Goal: Task Accomplishment & Management: Use online tool/utility

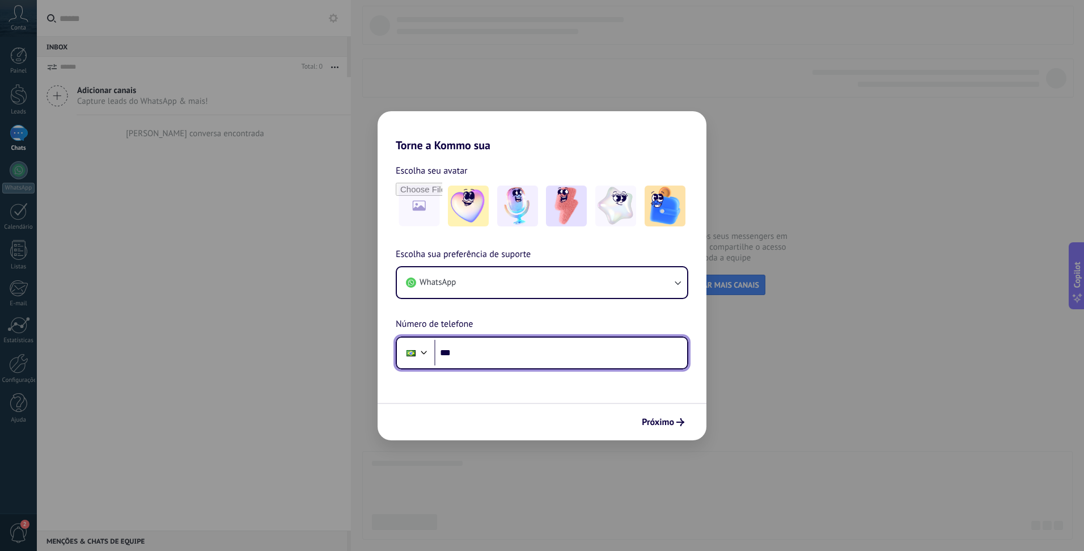
click at [543, 357] on input "***" at bounding box center [560, 353] width 253 height 26
type input "**********"
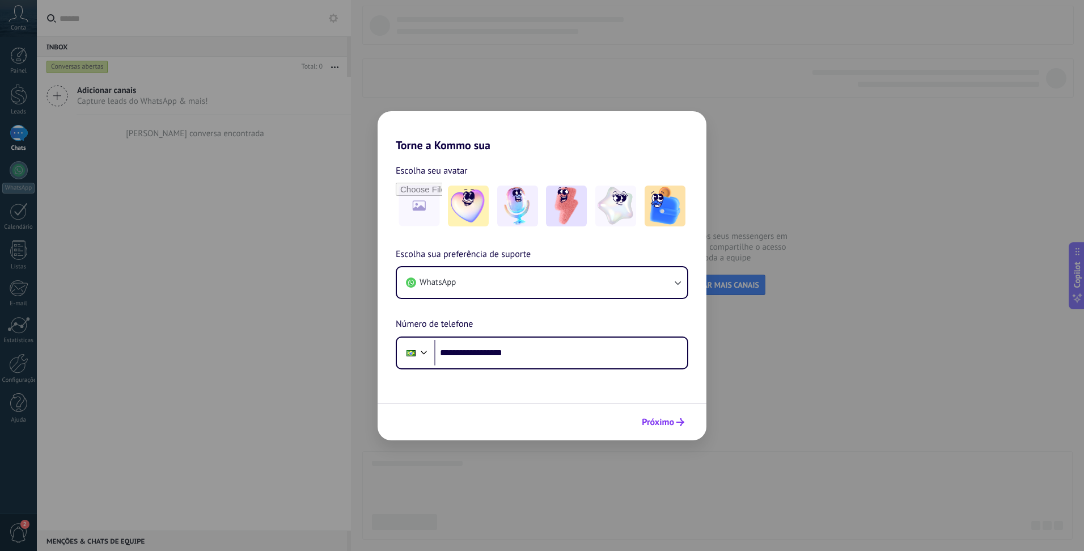
click at [665, 423] on span "Próximo" at bounding box center [658, 422] width 32 height 8
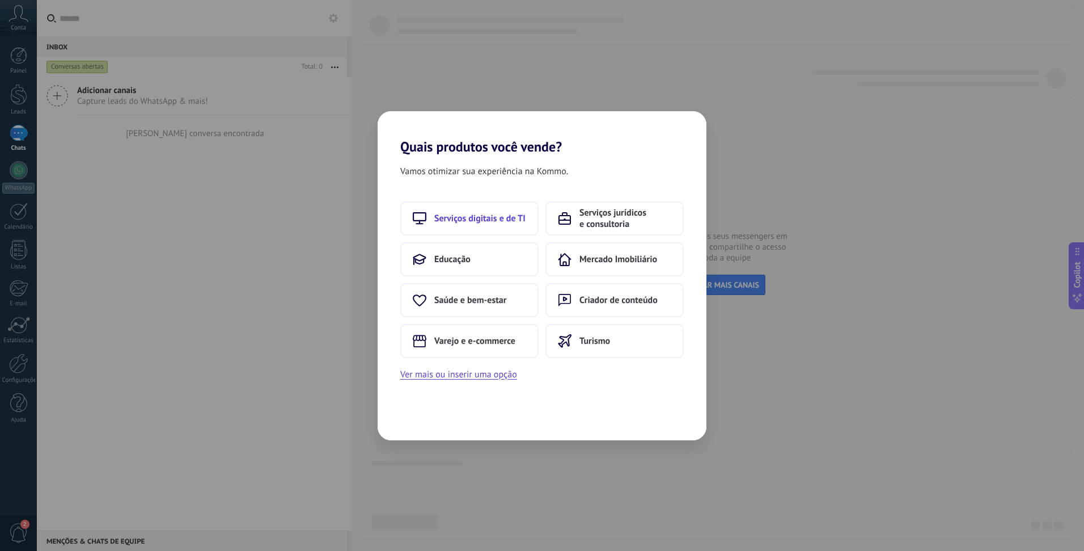
click at [485, 223] on span "Serviços digitais e de TI" at bounding box center [479, 218] width 91 height 11
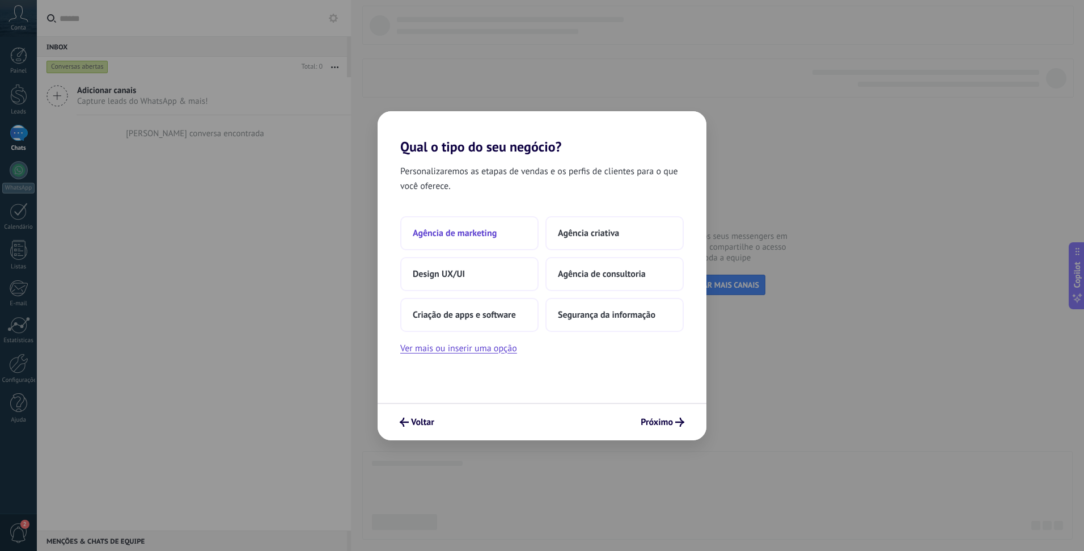
click at [493, 244] on button "Agência de marketing" at bounding box center [469, 233] width 138 height 34
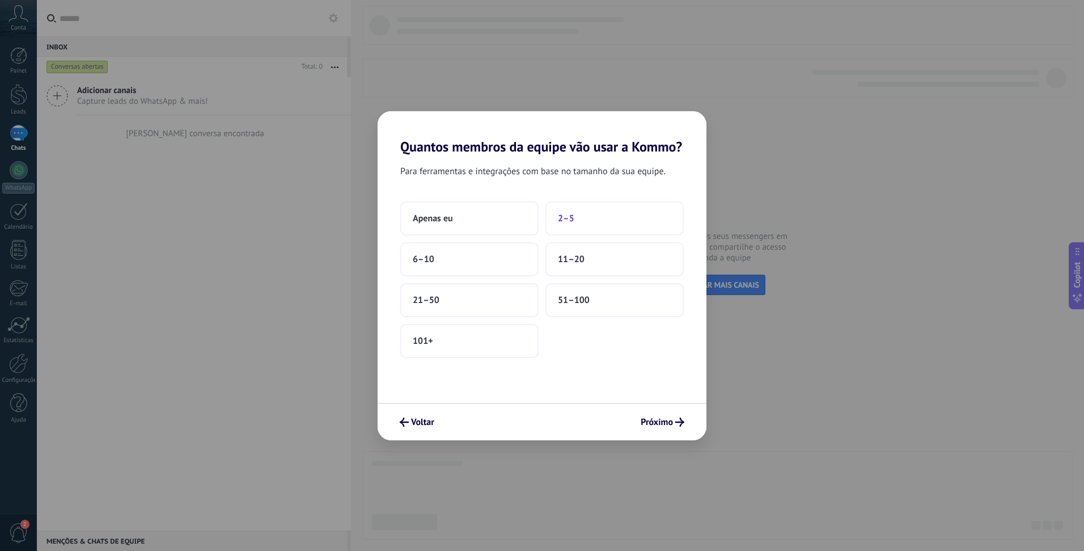
click at [560, 218] on span "2–5" at bounding box center [566, 218] width 16 height 11
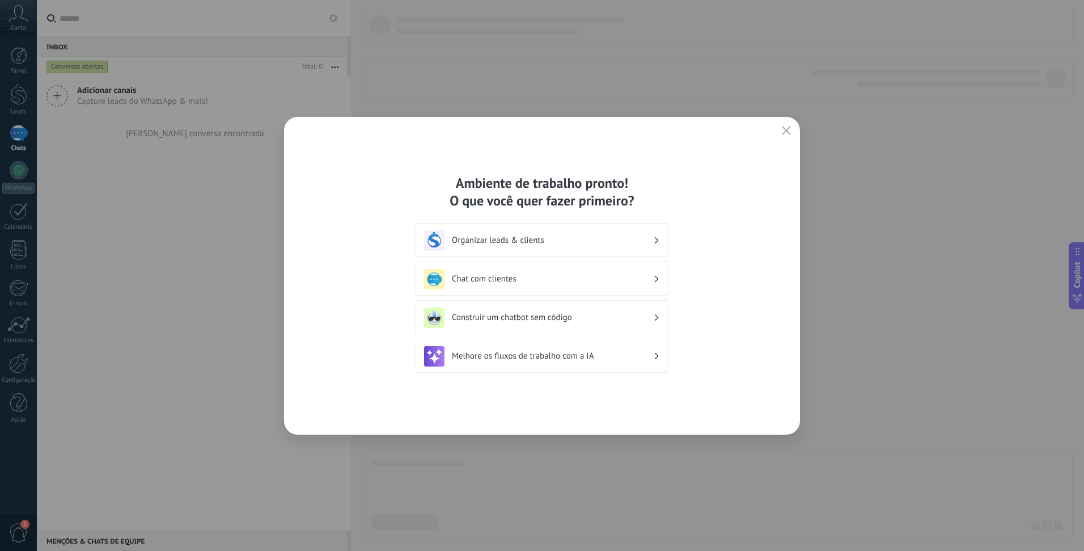
click at [531, 243] on h3 "Organizar leads & clients" at bounding box center [552, 240] width 201 height 11
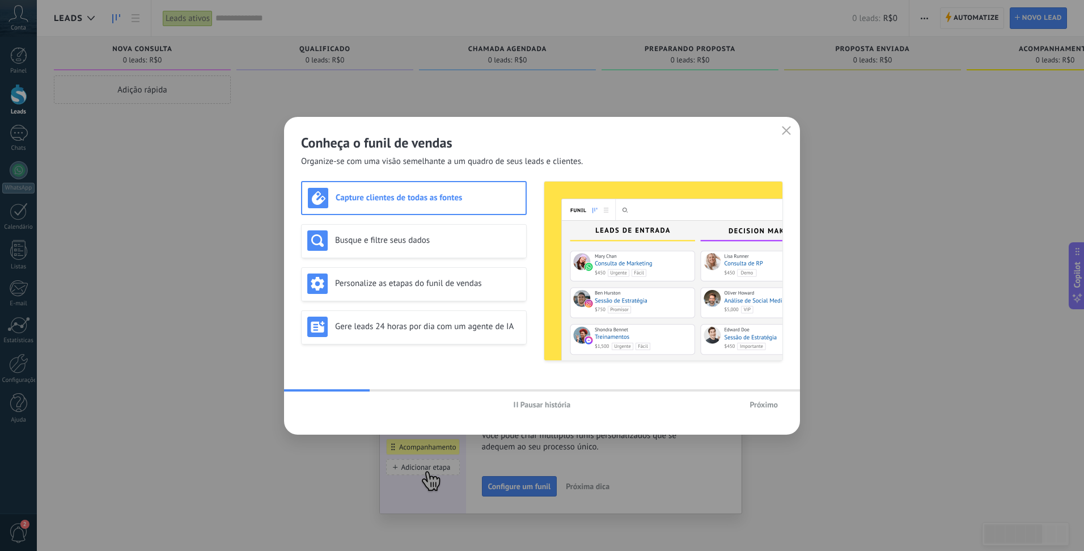
click at [768, 406] on span "Próximo" at bounding box center [764, 404] width 28 height 8
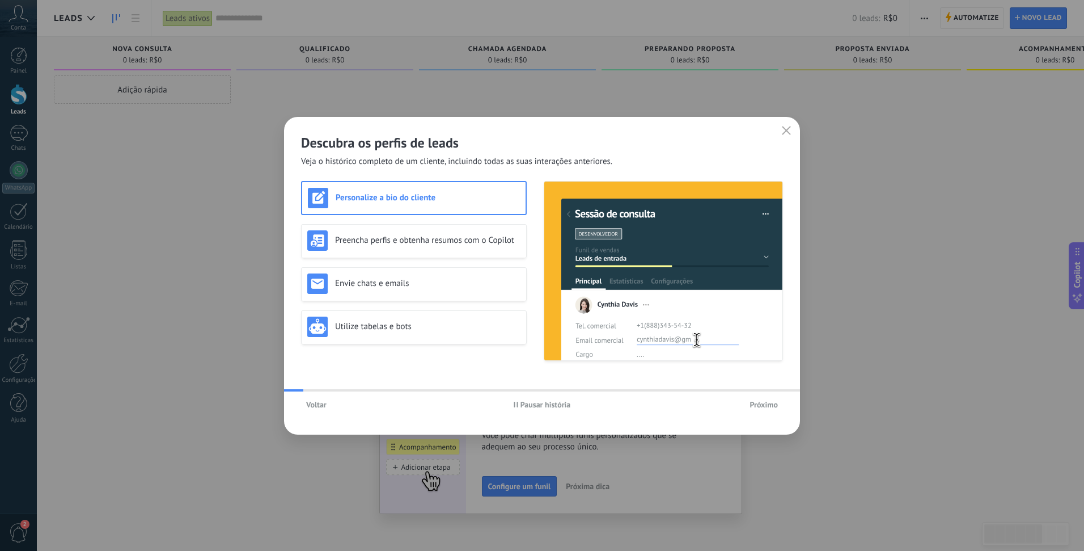
click at [768, 406] on span "Próximo" at bounding box center [764, 404] width 28 height 8
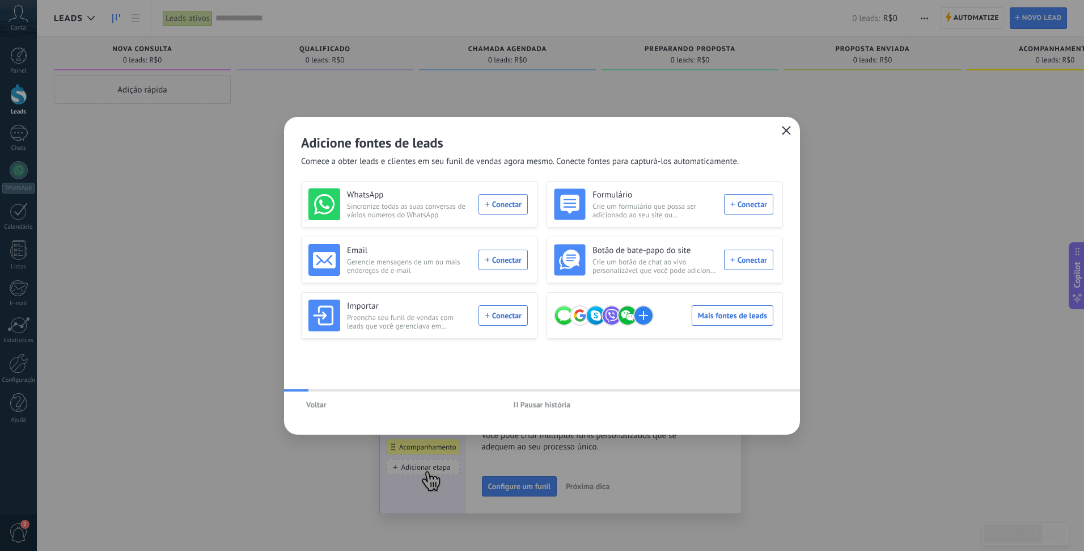
click at [785, 131] on use "button" at bounding box center [787, 130] width 9 height 9
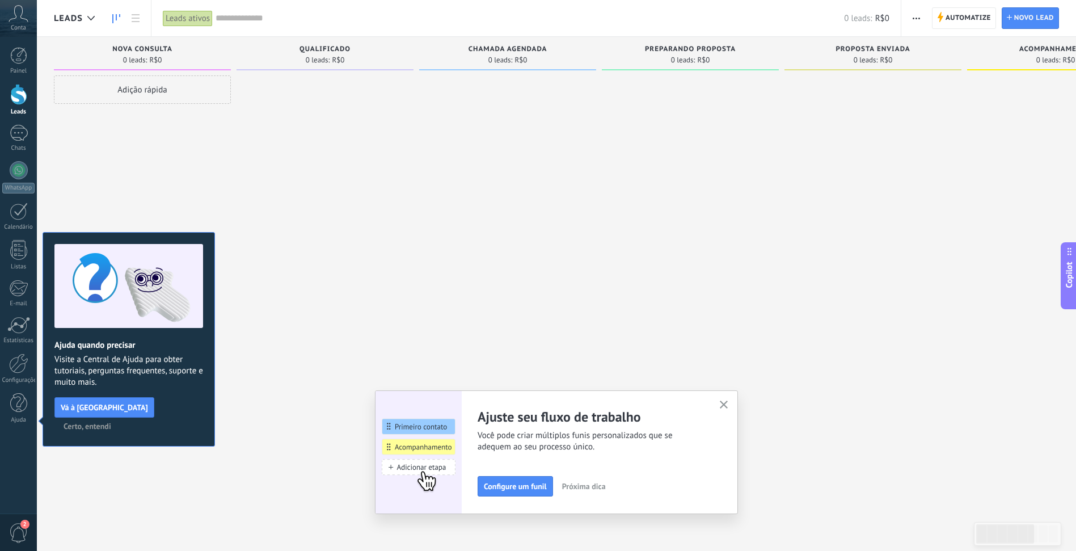
click at [728, 406] on icon "button" at bounding box center [724, 404] width 9 height 9
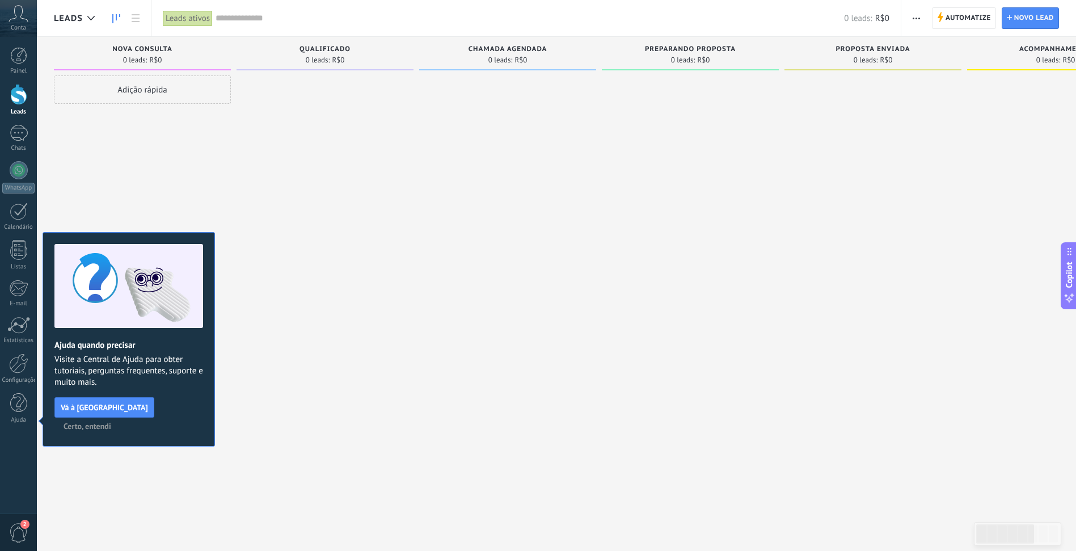
click at [311, 209] on div at bounding box center [324, 276] width 177 height 403
click at [111, 422] on span "Certo, entendi" at bounding box center [88, 426] width 48 height 8
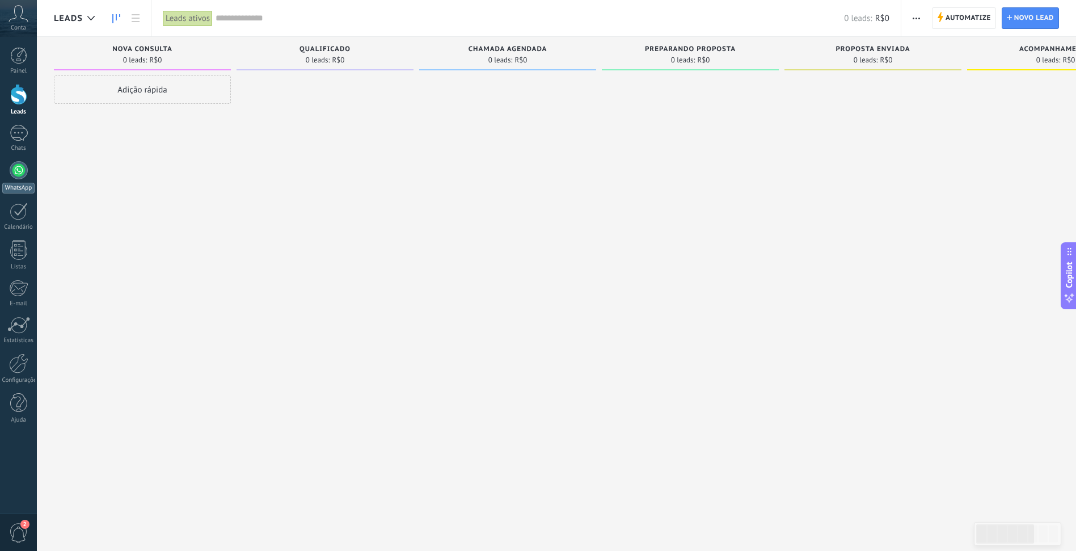
click at [11, 164] on div at bounding box center [19, 170] width 18 height 18
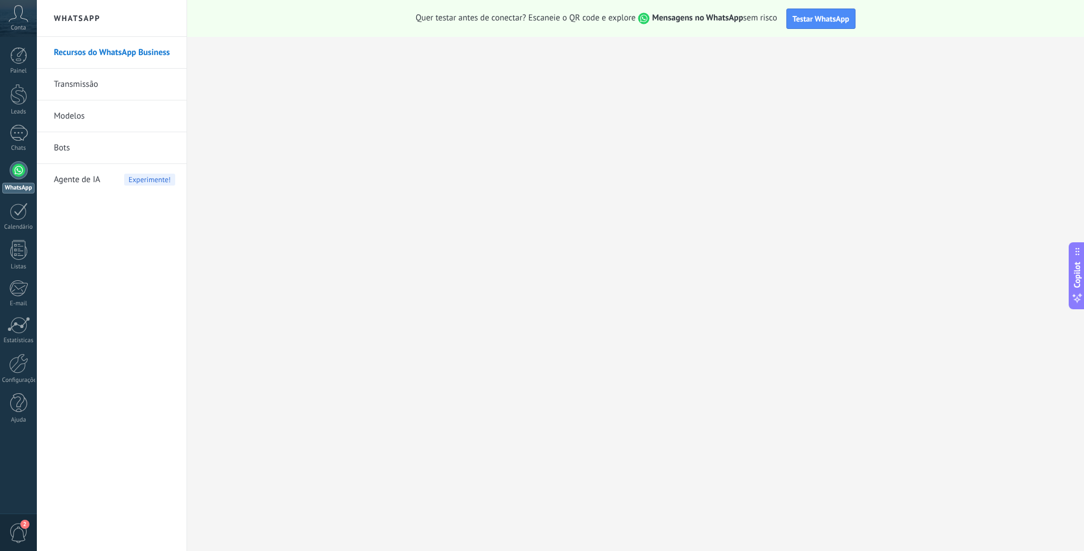
click at [642, 18] on span "Mensagens no WhatsApp" at bounding box center [690, 17] width 108 height 11
click at [687, 19] on strong "Mensagens no WhatsApp" at bounding box center [697, 17] width 91 height 11
click at [20, 178] on div at bounding box center [19, 170] width 18 height 18
click at [19, 363] on div at bounding box center [18, 363] width 19 height 20
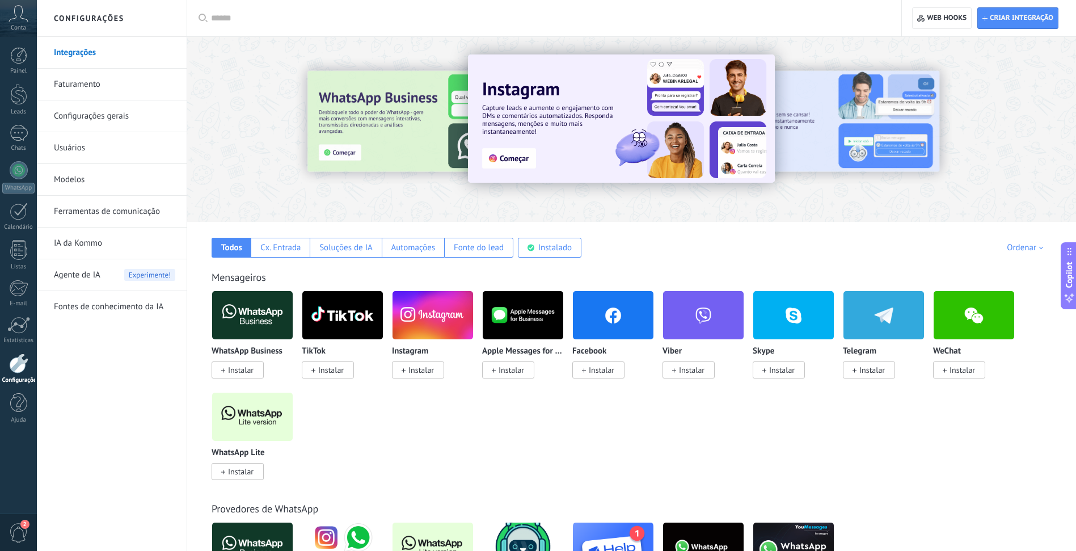
click at [18, 22] on div "Conta" at bounding box center [18, 18] width 37 height 37
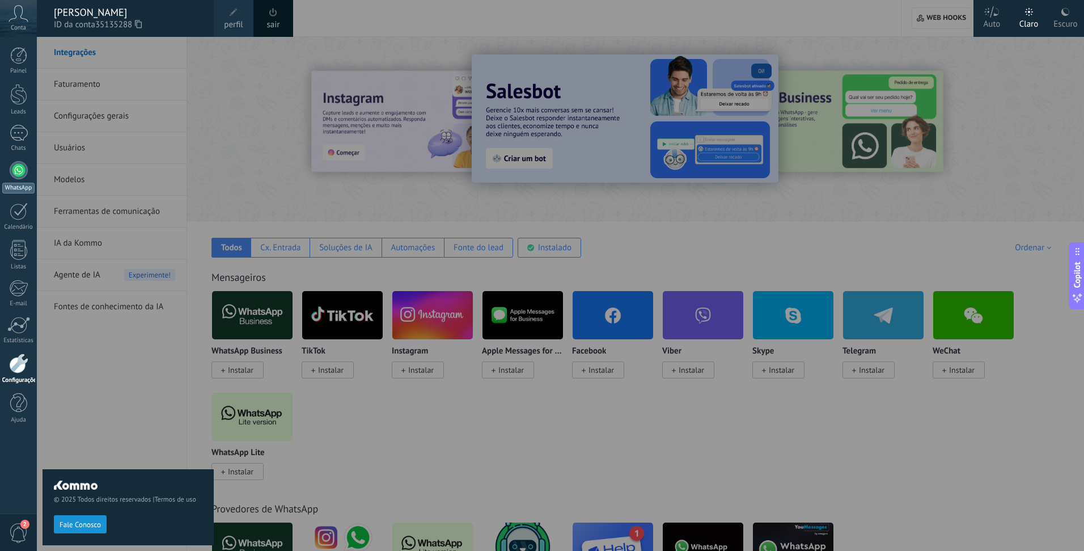
click at [17, 167] on div at bounding box center [19, 170] width 18 height 18
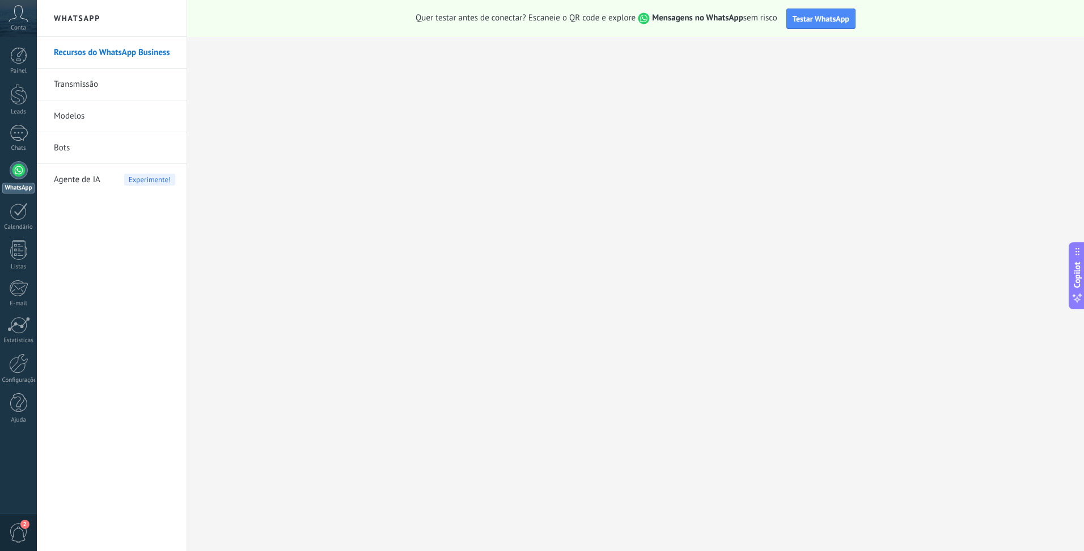
click at [838, 19] on span "Testar WhatsApp" at bounding box center [821, 19] width 57 height 10
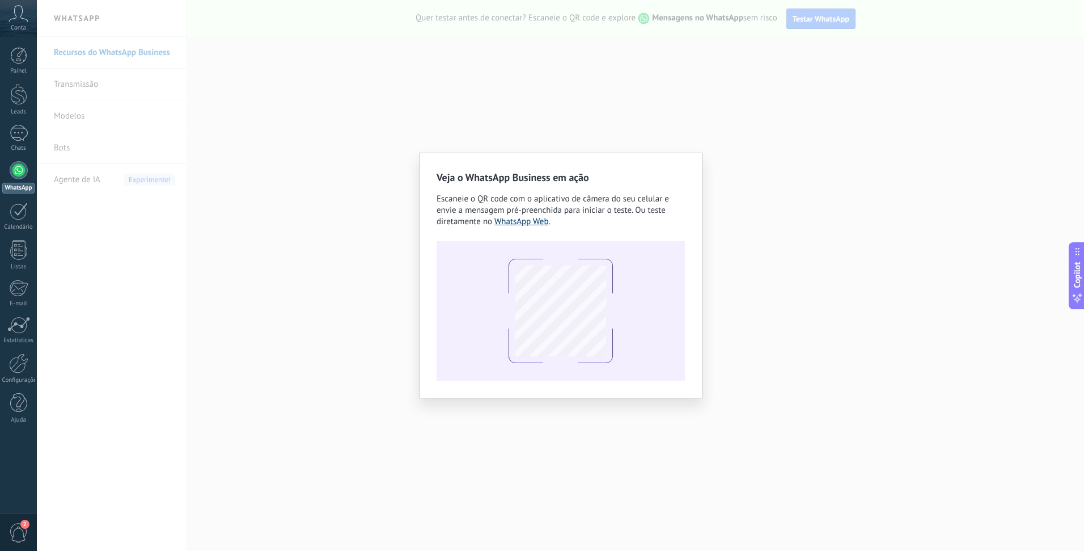
click at [537, 225] on link "WhatsApp Web" at bounding box center [521, 221] width 54 height 11
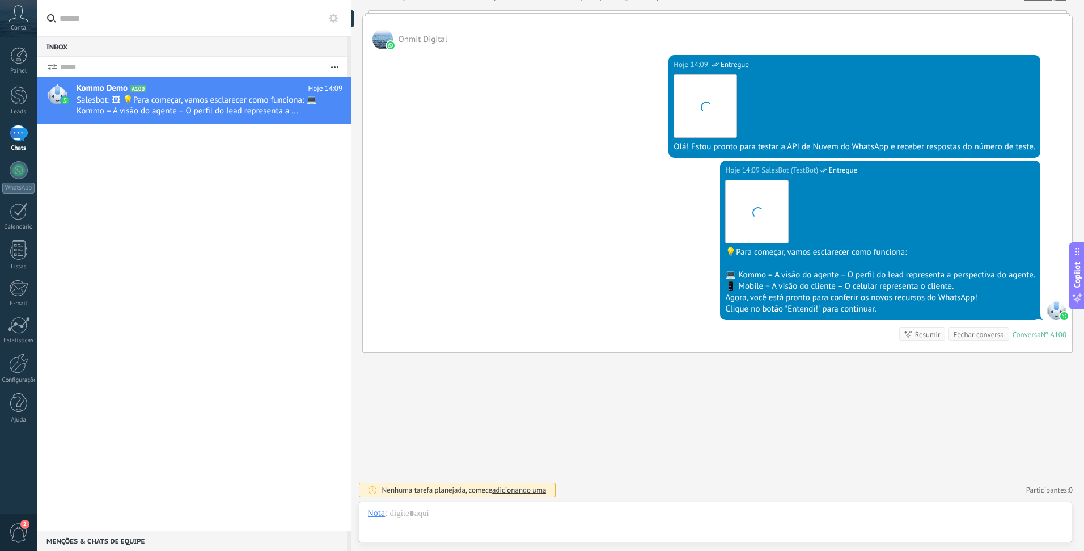
scroll to position [17, 0]
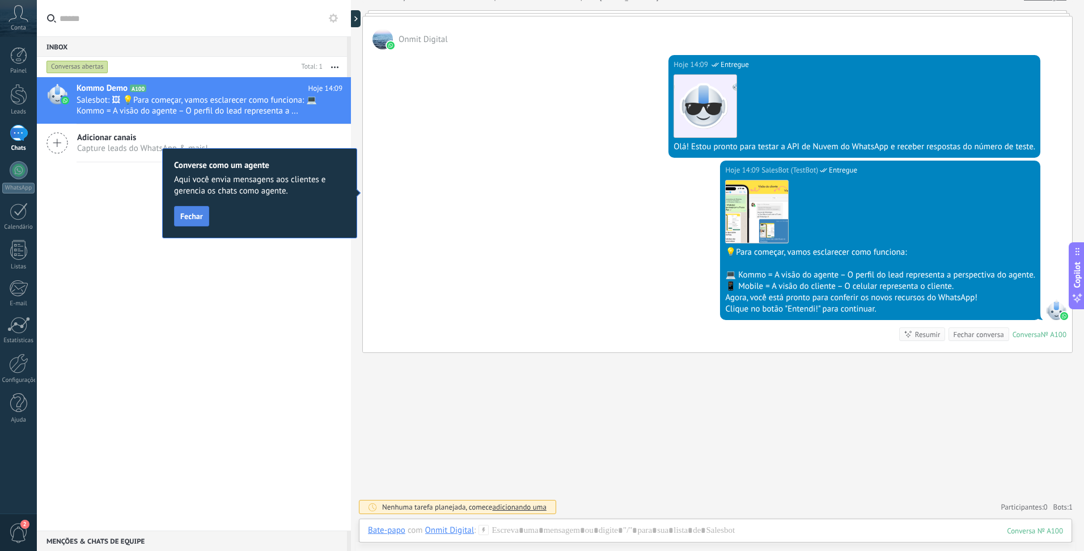
click at [191, 216] on span "Fechar" at bounding box center [191, 216] width 23 height 8
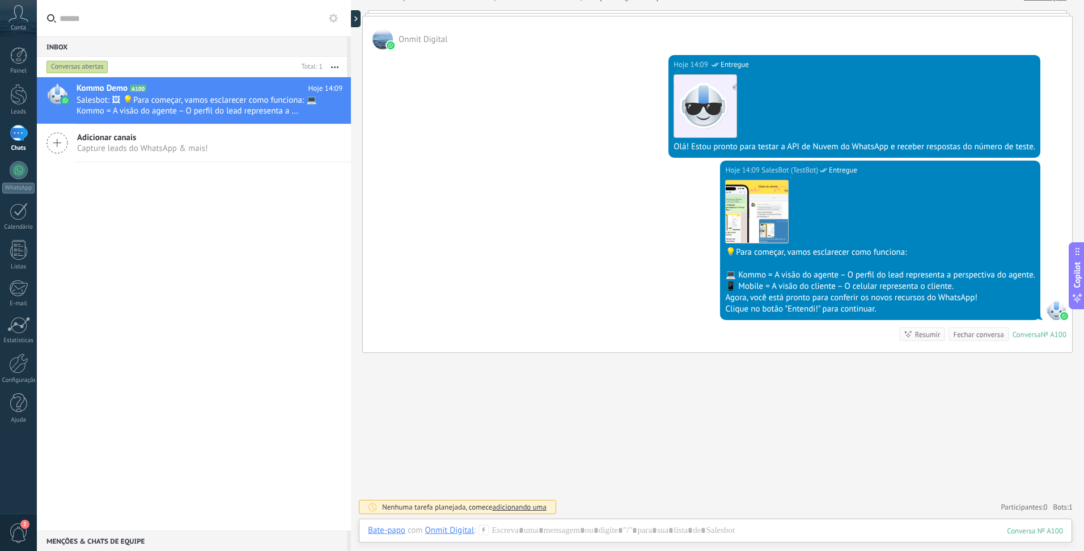
click at [403, 36] on span "Onmit Digital" at bounding box center [423, 39] width 49 height 11
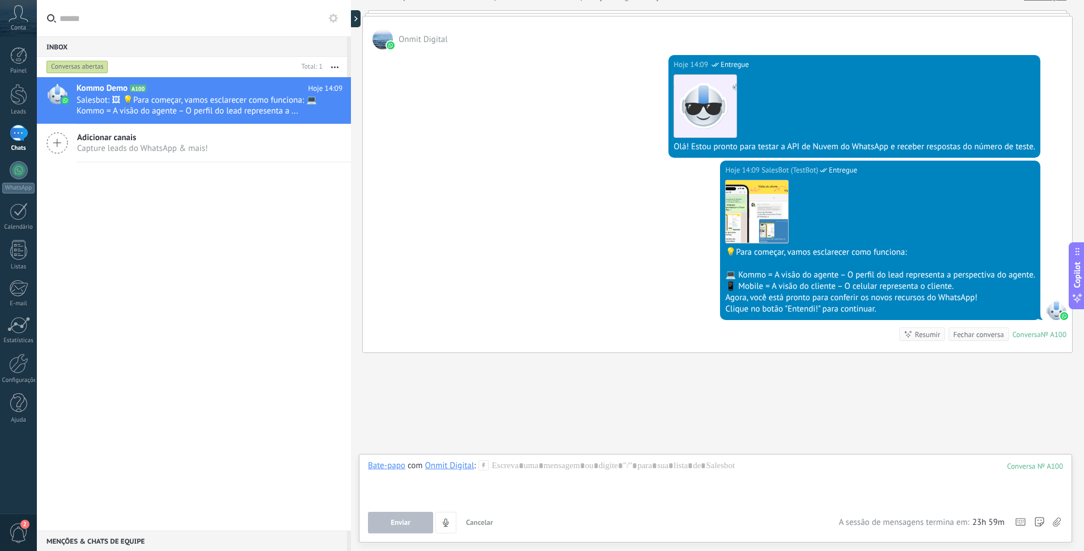
click at [435, 16] on div "Onmit Digital Hoje 14:09 SalesBot (TestBot) Entregue Download Olá! Estou pronto…" at bounding box center [717, 184] width 711 height 337
click at [436, 12] on div at bounding box center [717, 13] width 711 height 6
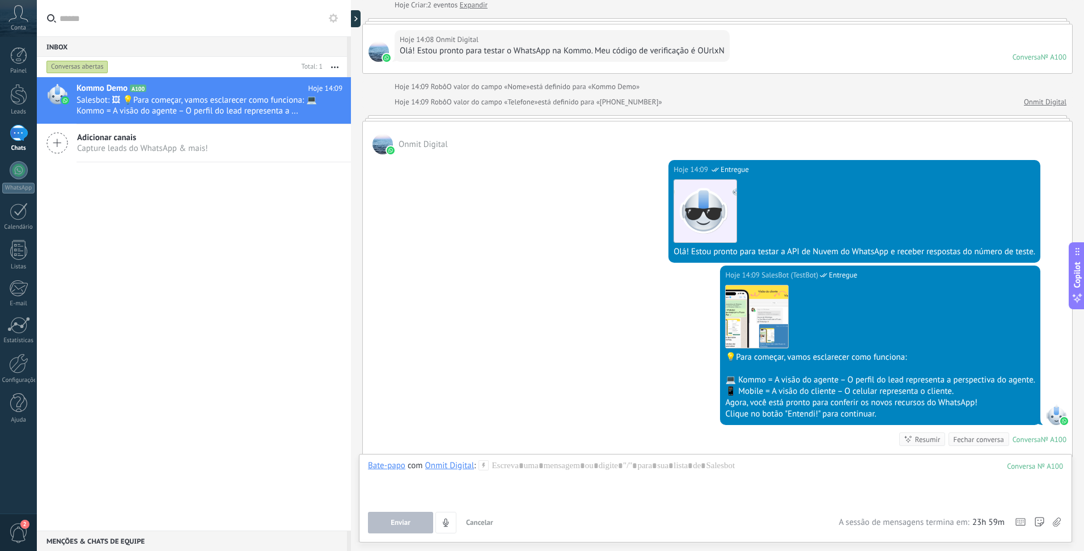
scroll to position [167, 0]
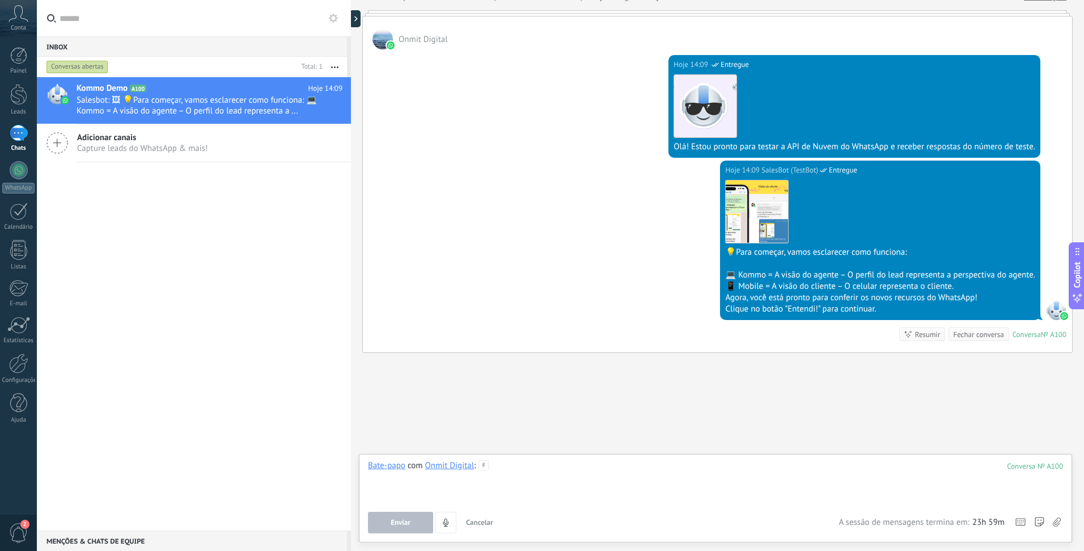
click at [538, 486] on div at bounding box center [715, 481] width 695 height 43
click at [412, 519] on button "Enviar" at bounding box center [400, 522] width 65 height 22
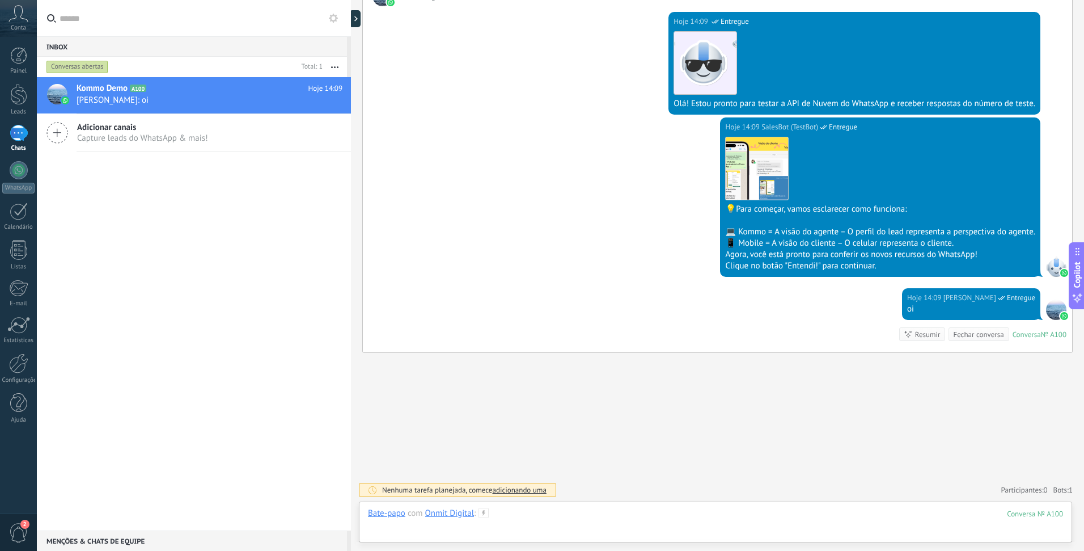
click at [527, 526] on div at bounding box center [715, 525] width 695 height 34
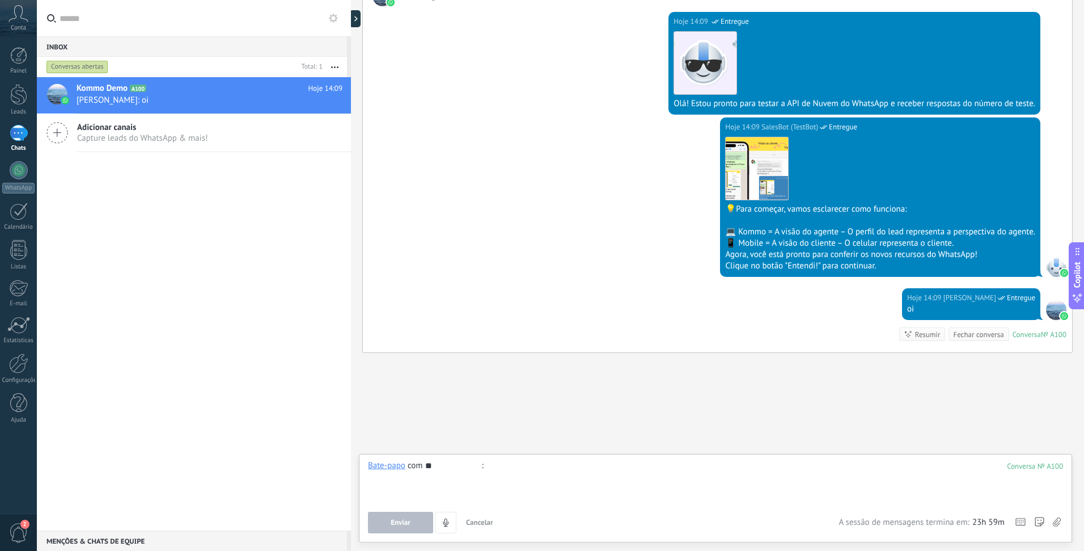
type input "*"
click at [396, 518] on span "Enviar" at bounding box center [401, 522] width 20 height 8
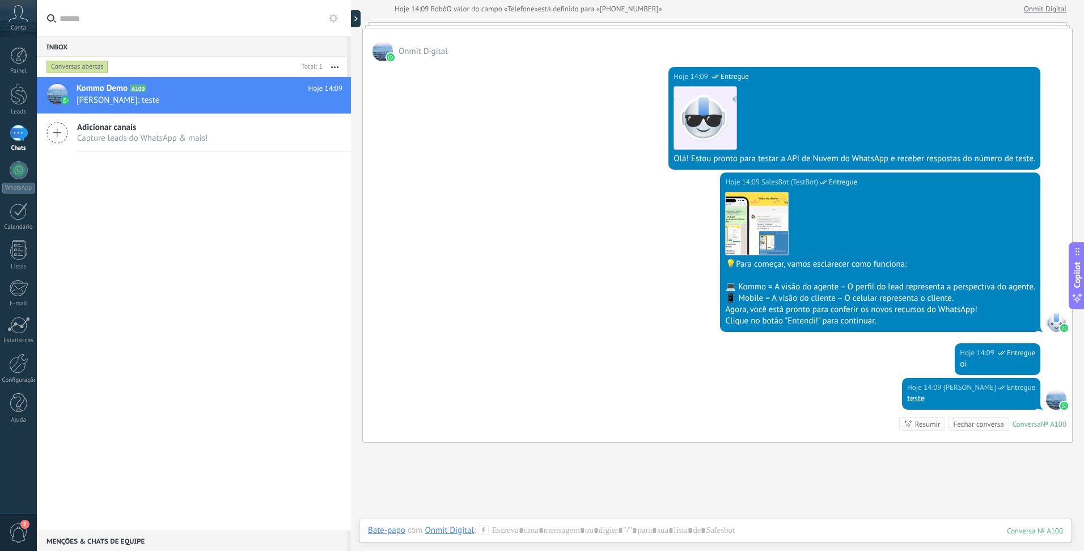
scroll to position [244, 0]
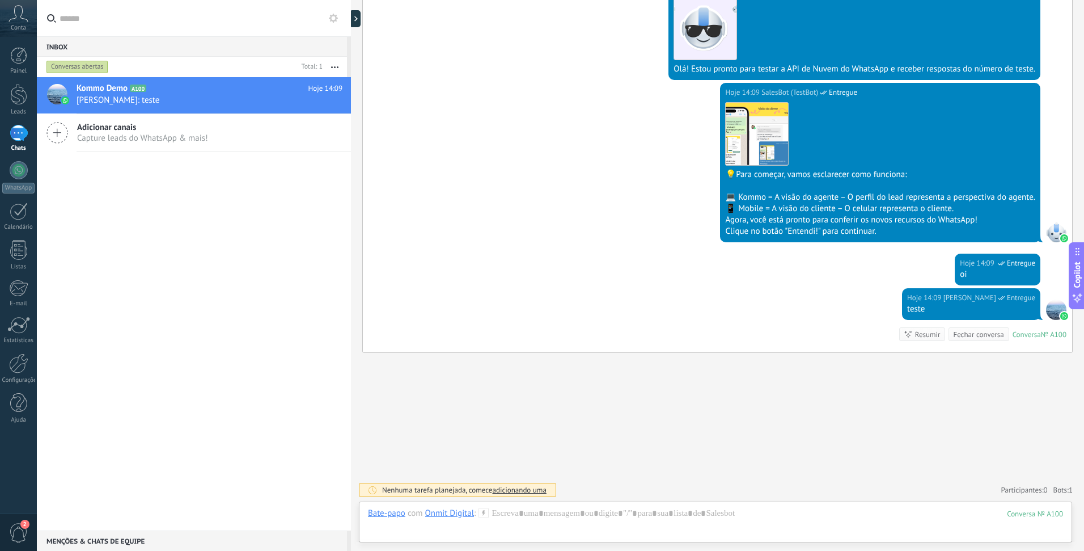
click at [992, 333] on div "Fechar conversa" at bounding box center [978, 334] width 50 height 11
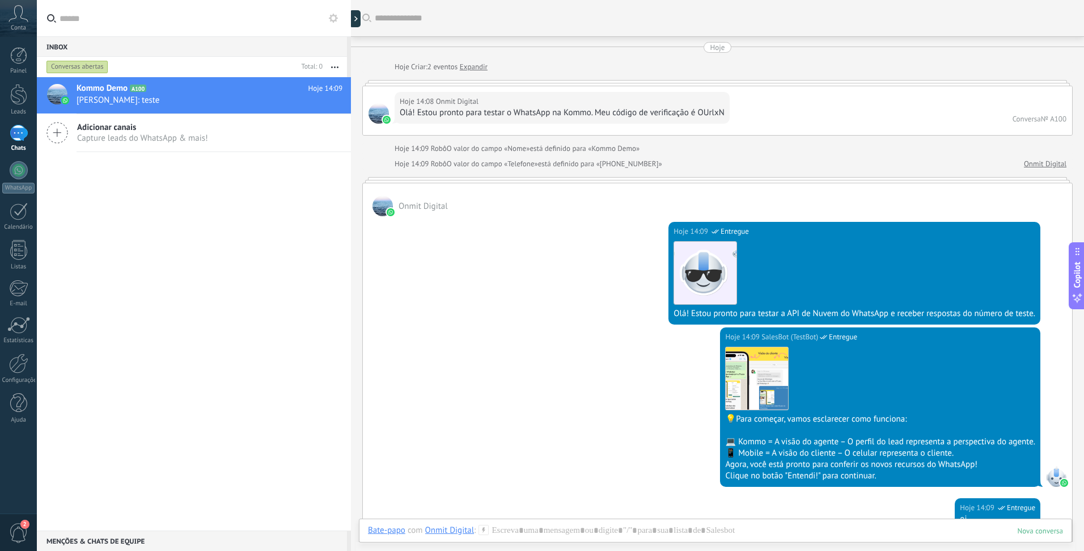
scroll to position [19, 0]
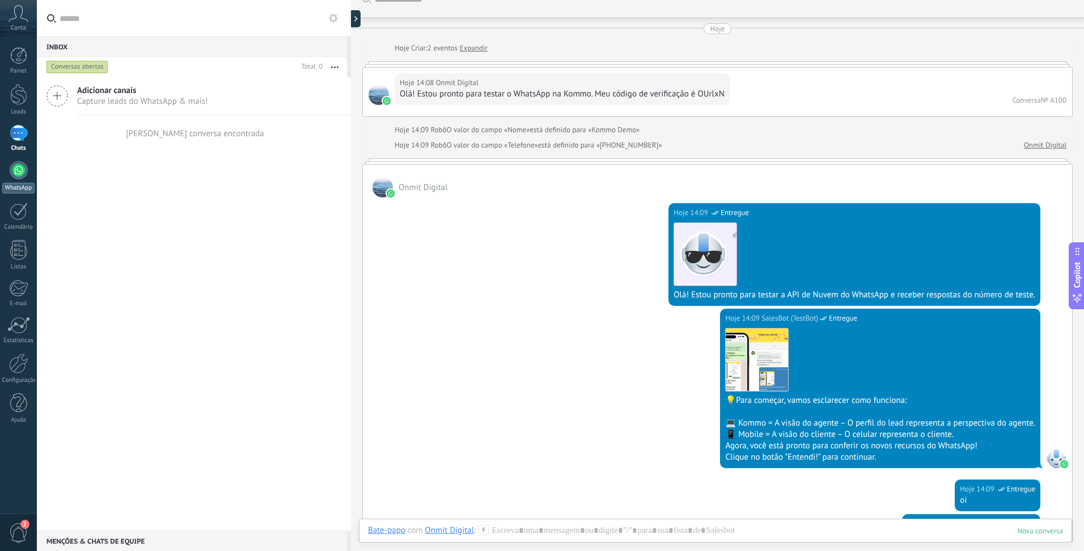
click at [15, 175] on div at bounding box center [19, 170] width 18 height 18
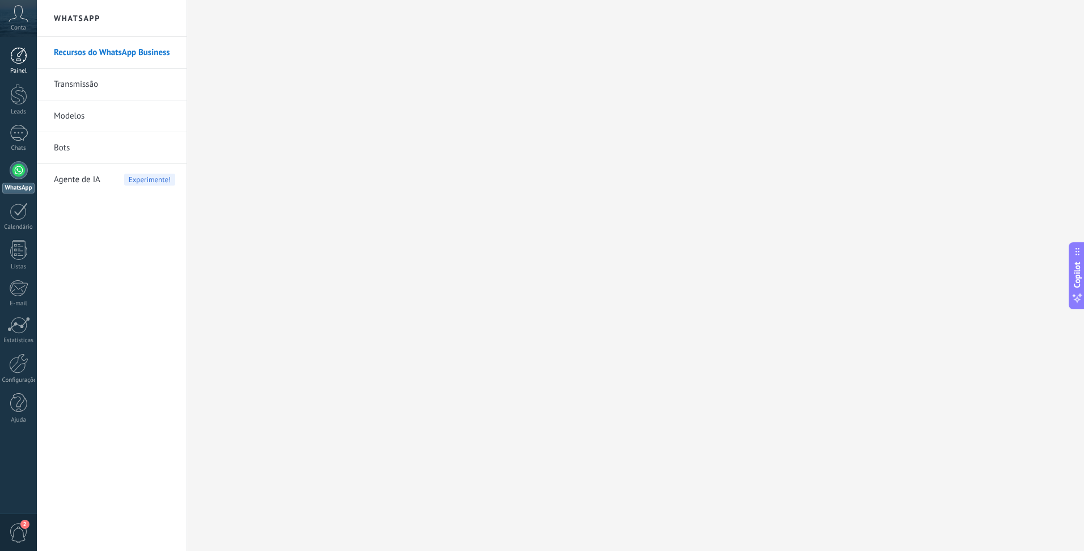
click at [18, 52] on div at bounding box center [18, 55] width 17 height 17
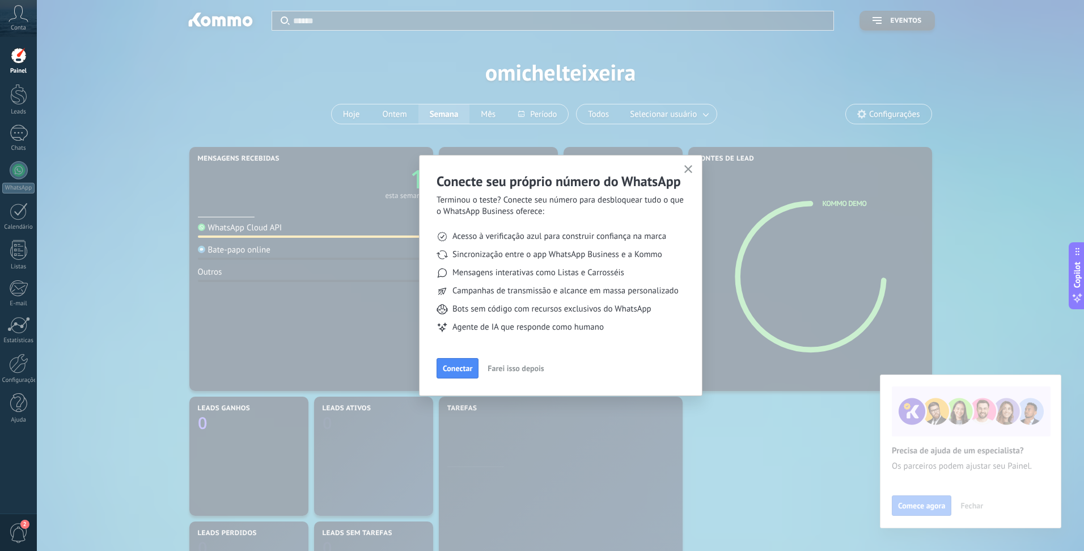
click at [690, 170] on icon "button" at bounding box center [688, 169] width 9 height 9
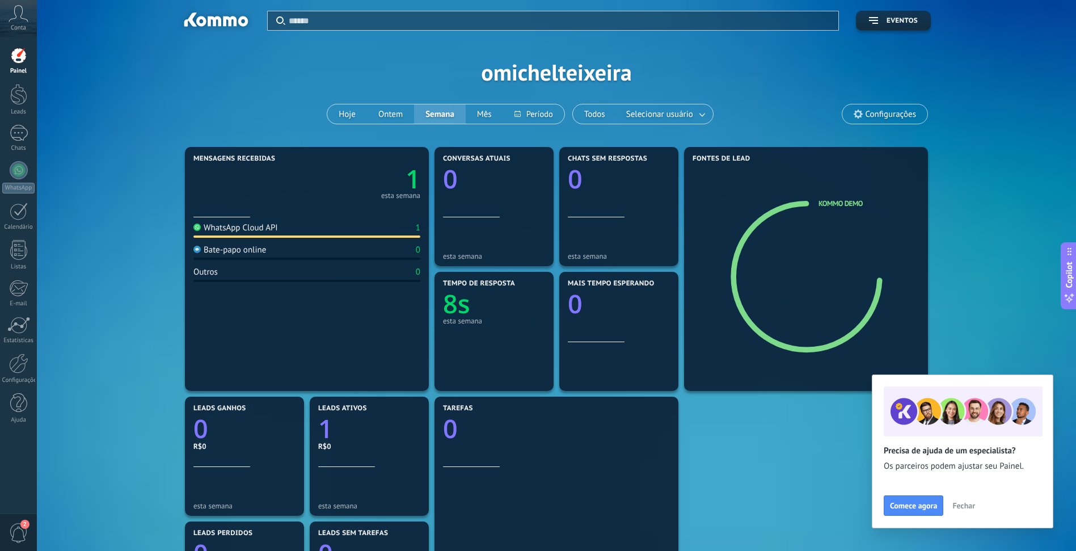
click at [17, 23] on div "Conta" at bounding box center [18, 18] width 37 height 37
